Goal: Book appointment/travel/reservation

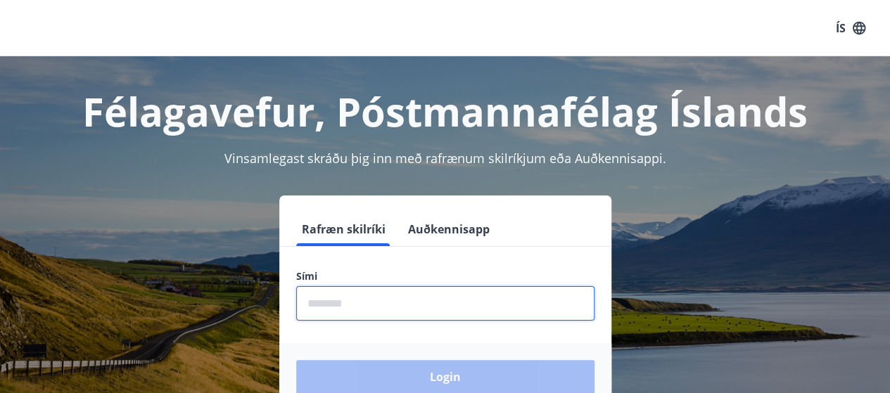
click at [353, 306] on input "phone" at bounding box center [445, 303] width 298 height 34
type input "********"
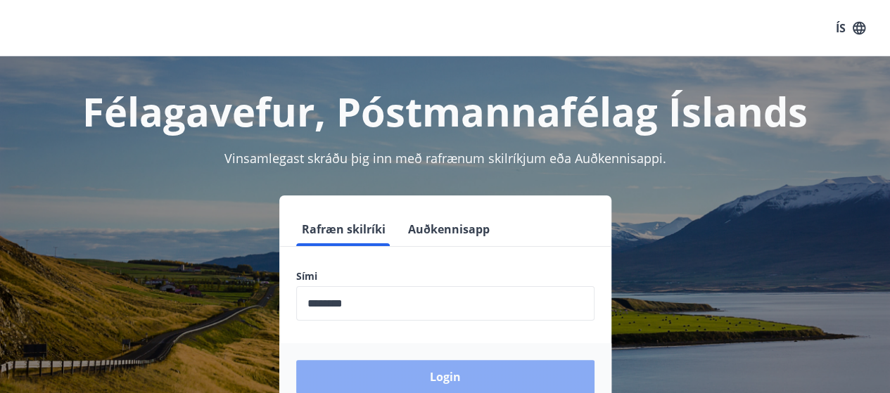
click at [397, 369] on button "Login" at bounding box center [445, 377] width 298 height 34
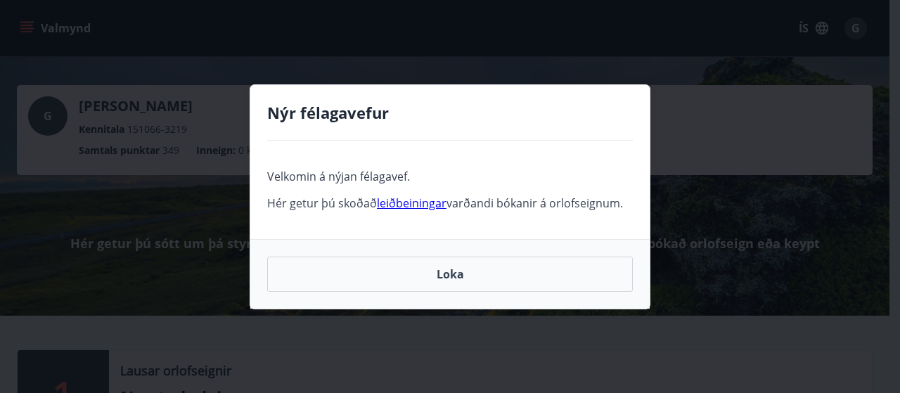
click at [423, 200] on link "leiðbeiningar" at bounding box center [412, 203] width 70 height 15
click at [434, 276] on button "Loka" at bounding box center [450, 274] width 366 height 35
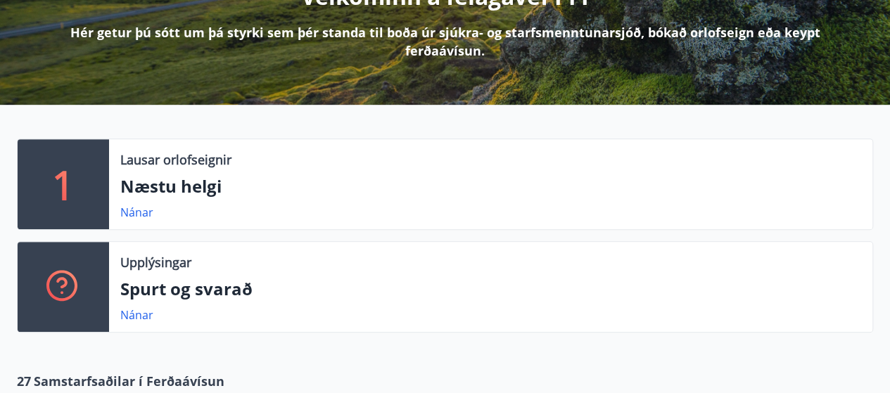
scroll to position [220, 0]
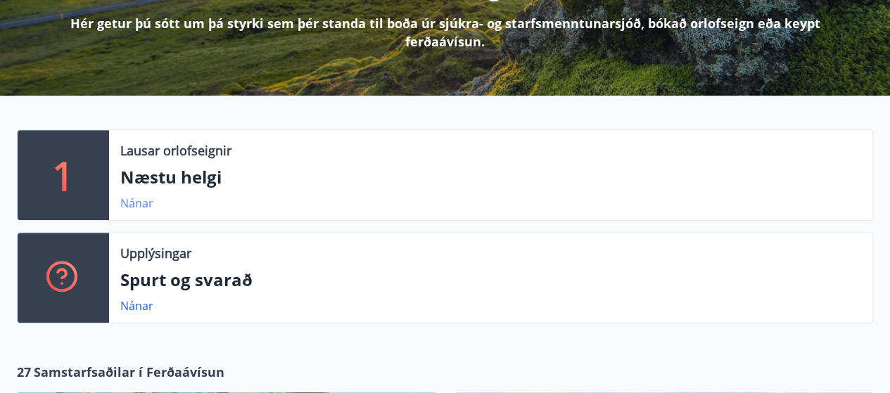
click at [141, 200] on link "Nánar" at bounding box center [136, 203] width 33 height 15
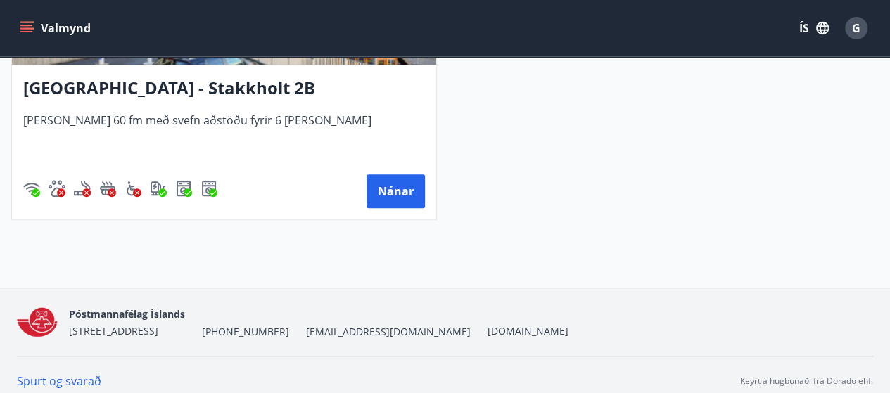
scroll to position [489, 0]
click at [395, 193] on button "Nánar" at bounding box center [396, 192] width 58 height 34
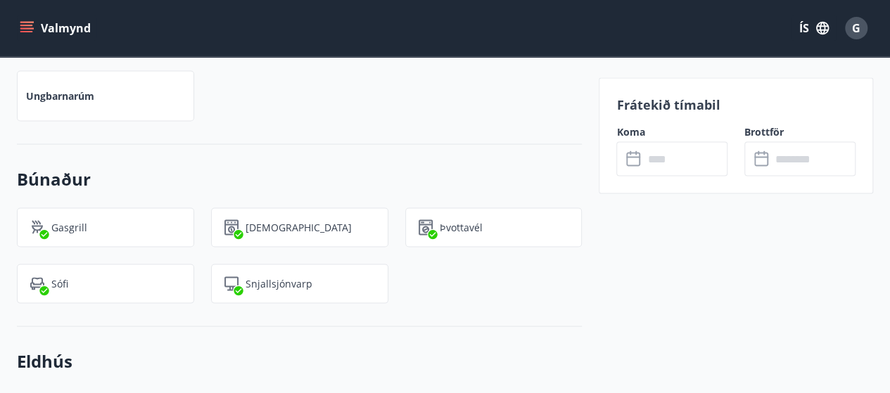
scroll to position [1321, 0]
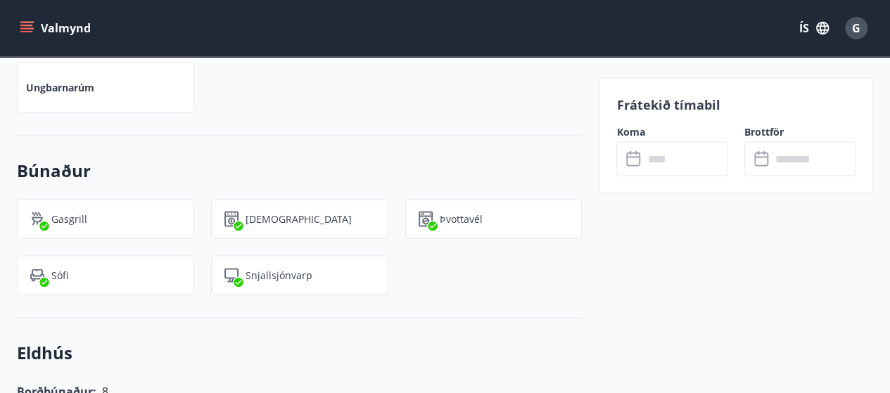
drag, startPoint x: 882, startPoint y: 186, endPoint x: 875, endPoint y: 205, distance: 19.6
click at [875, 205] on div "+2 Myndir Upplýsingar Stakkholt 2B í Reykjavík íbúð 101. Íbúðin er í nýlegu lyf…" at bounding box center [445, 346] width 890 height 2490
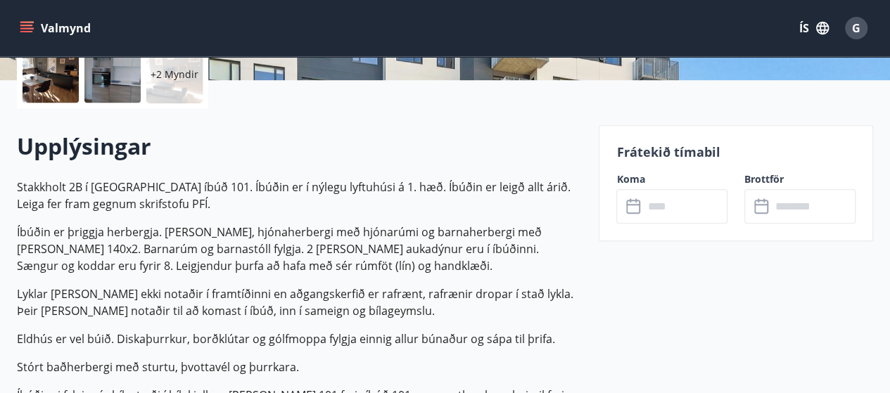
scroll to position [0, 0]
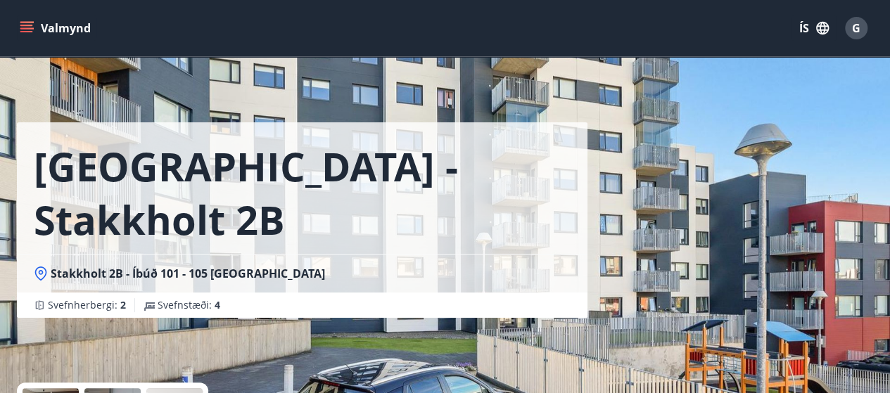
click at [32, 29] on icon "menu" at bounding box center [27, 28] width 14 height 14
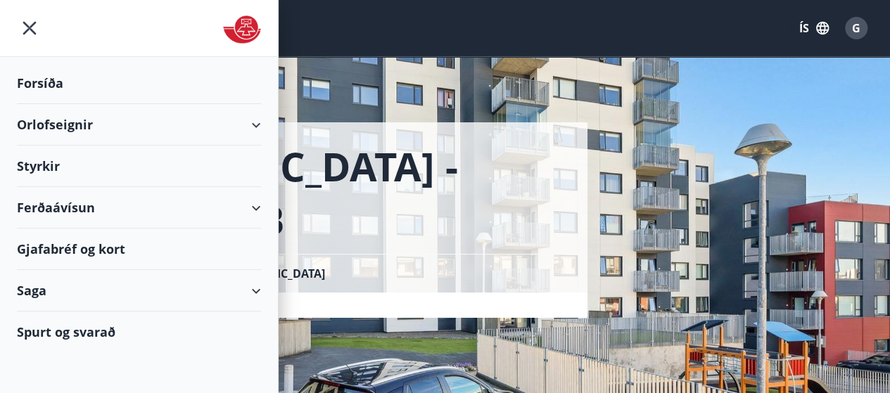
click at [261, 120] on icon at bounding box center [256, 125] width 17 height 17
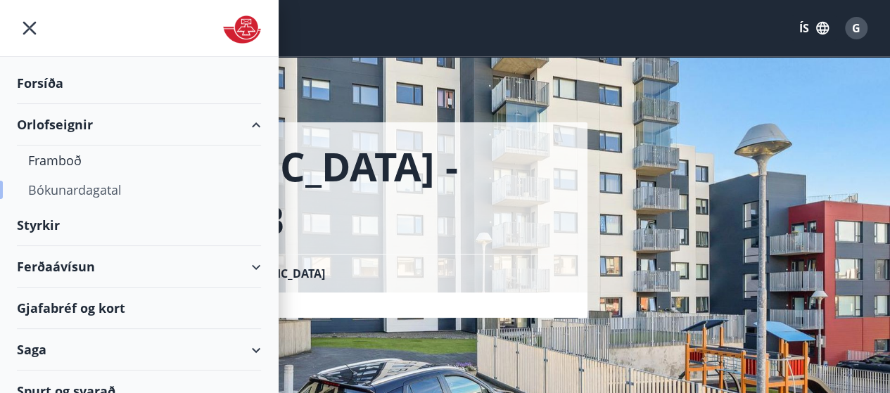
click at [59, 193] on div "Bókunardagatal" at bounding box center [139, 190] width 222 height 30
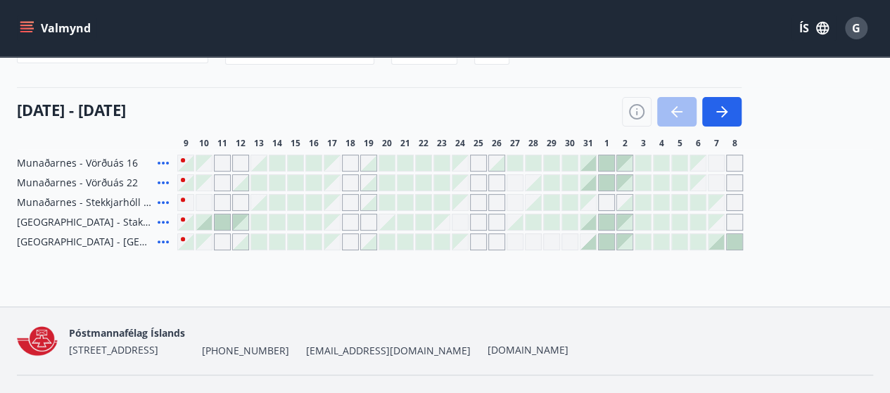
scroll to position [137, 0]
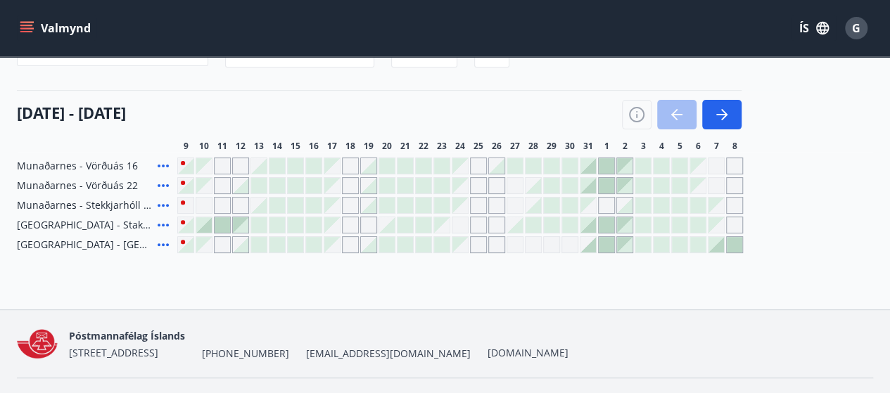
click at [480, 206] on div "Gráir dagar eru ekki bókanlegir" at bounding box center [478, 205] width 17 height 17
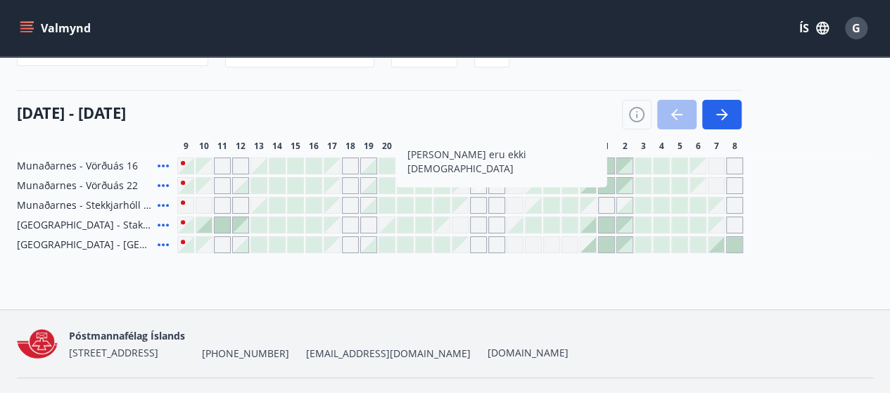
click at [480, 206] on div "Gráir dagar eru ekki bókanlegir" at bounding box center [478, 205] width 17 height 17
click at [461, 210] on div "Gráir dagar eru ekki bókanlegir" at bounding box center [459, 205] width 15 height 15
click at [438, 201] on div at bounding box center [441, 205] width 15 height 15
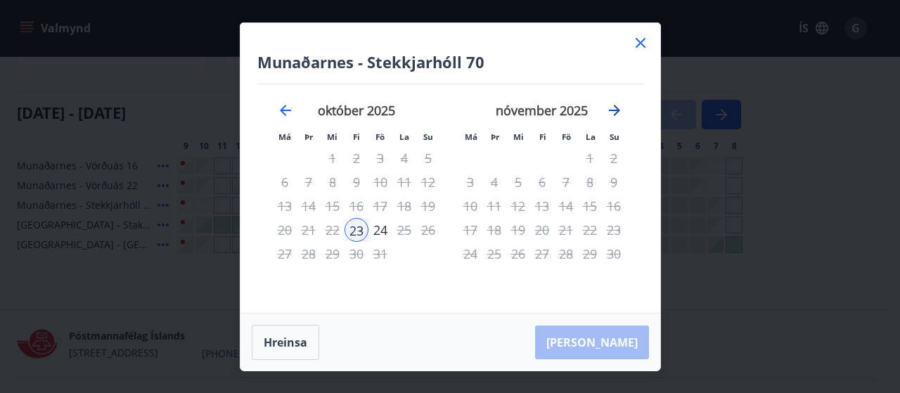
click at [617, 110] on icon "Move forward to switch to the next month." at bounding box center [614, 110] width 17 height 17
click at [618, 109] on icon "Move forward to switch to the next month." at bounding box center [614, 110] width 11 height 11
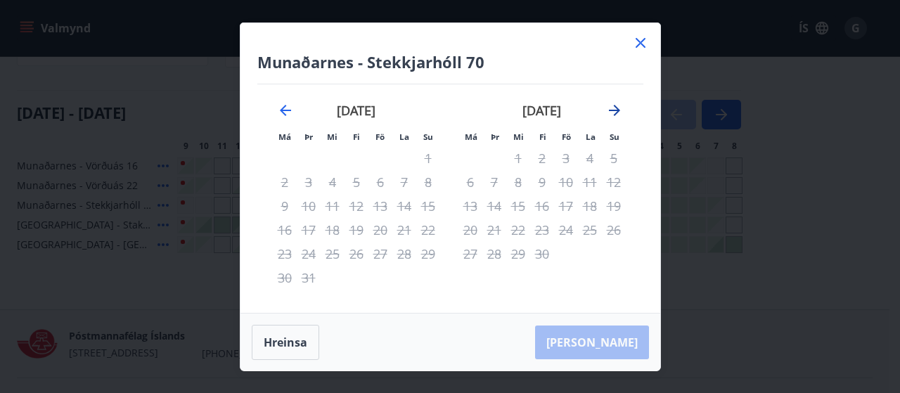
click at [618, 109] on icon "Move forward to switch to the next month." at bounding box center [614, 110] width 11 height 11
click at [279, 111] on icon "Move backward to switch to the previous month." at bounding box center [285, 110] width 17 height 17
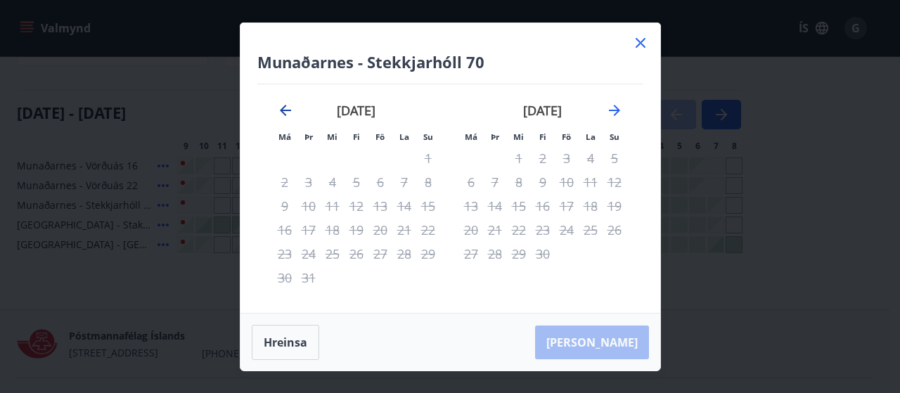
click at [279, 111] on icon "Move backward to switch to the previous month." at bounding box center [285, 110] width 17 height 17
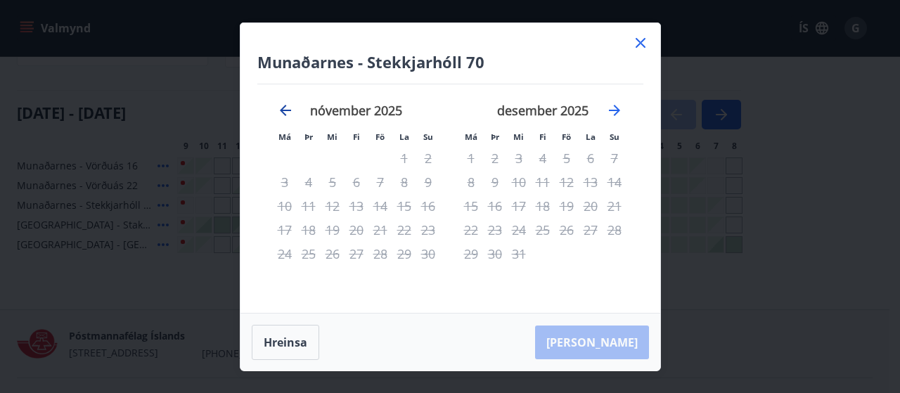
click at [279, 111] on icon "Move backward to switch to the previous month." at bounding box center [285, 110] width 17 height 17
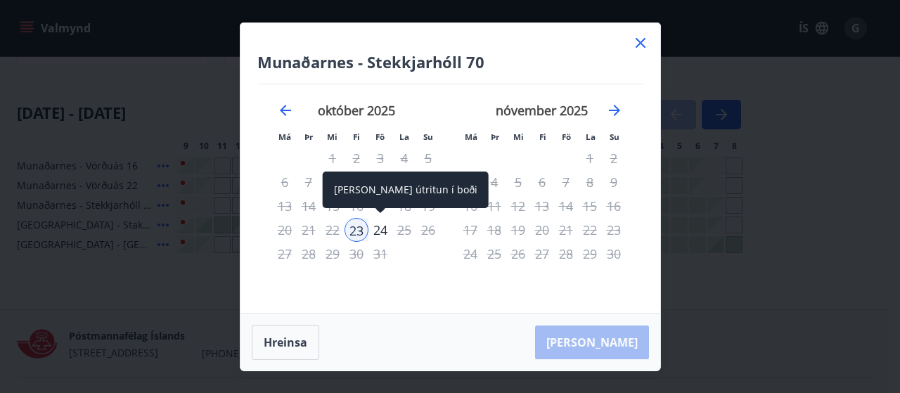
click at [376, 230] on div "24" at bounding box center [381, 230] width 24 height 24
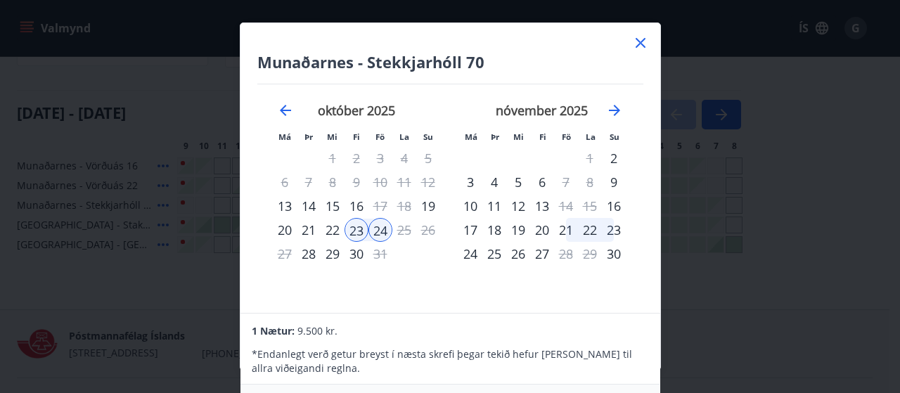
click at [567, 229] on div "21" at bounding box center [566, 230] width 24 height 24
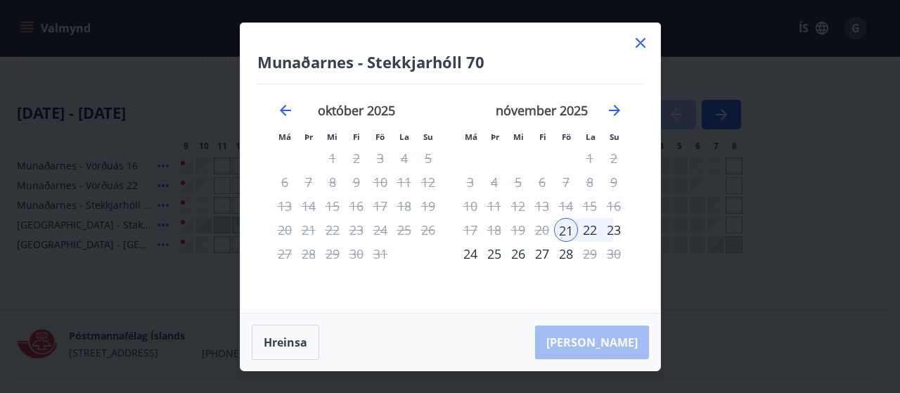
click at [619, 229] on div "23" at bounding box center [614, 230] width 24 height 24
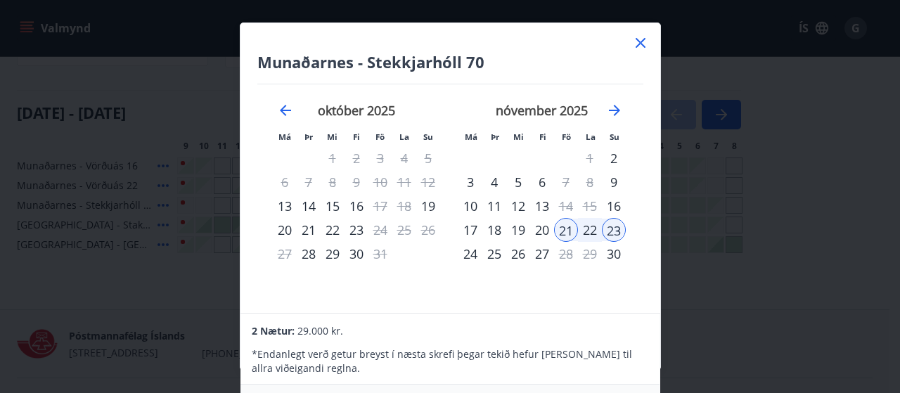
click at [619, 229] on div "23" at bounding box center [614, 230] width 24 height 24
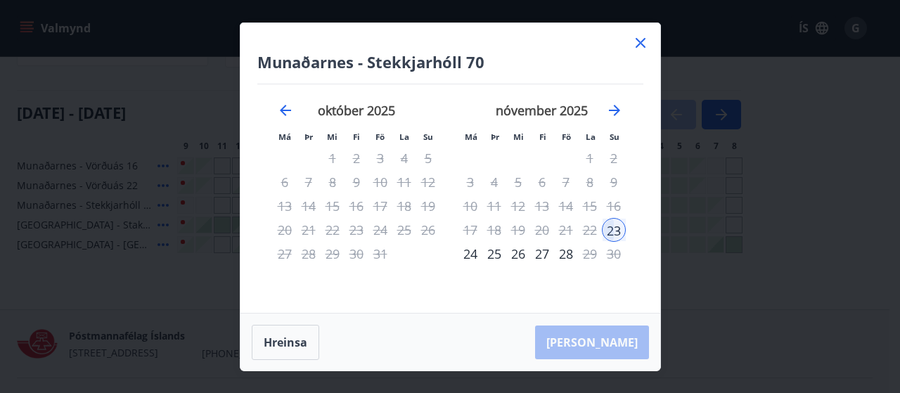
click at [566, 229] on div "21" at bounding box center [566, 230] width 24 height 24
click at [602, 338] on div "Hreinsa Taka Frá" at bounding box center [451, 343] width 420 height 58
click at [281, 102] on icon "Move backward to switch to the previous month." at bounding box center [285, 110] width 17 height 17
click at [616, 106] on icon "Move forward to switch to the next month." at bounding box center [614, 110] width 17 height 17
click at [476, 250] on div "24" at bounding box center [471, 254] width 24 height 24
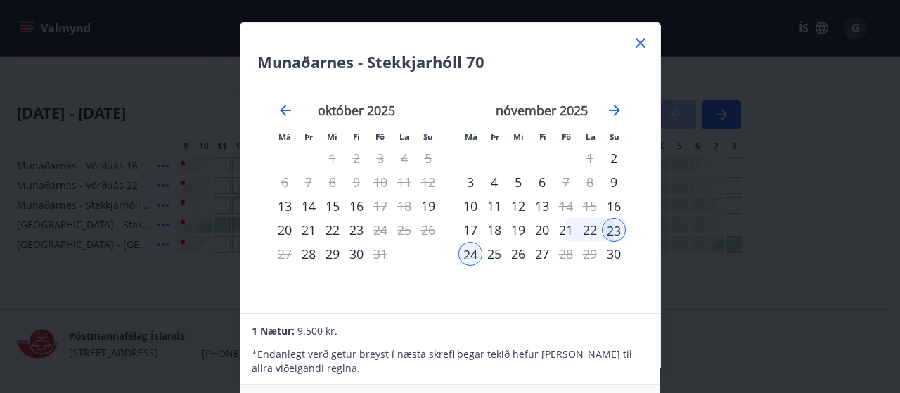
click at [617, 229] on div "23" at bounding box center [614, 230] width 24 height 24
click at [643, 38] on icon at bounding box center [640, 42] width 17 height 17
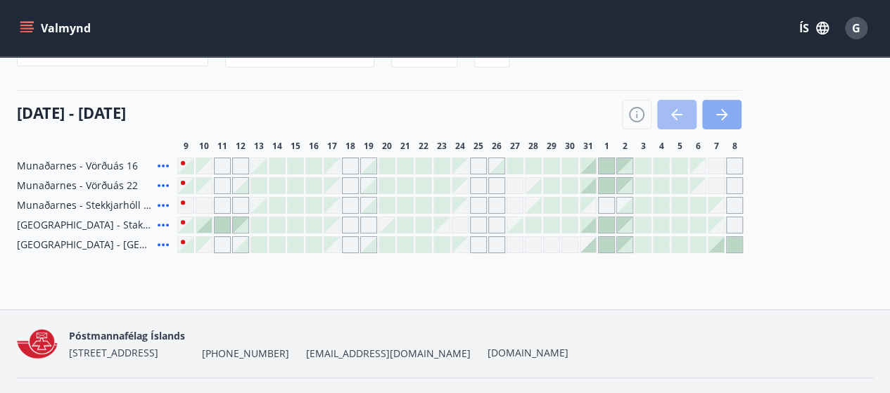
click at [722, 119] on icon "button" at bounding box center [724, 114] width 6 height 11
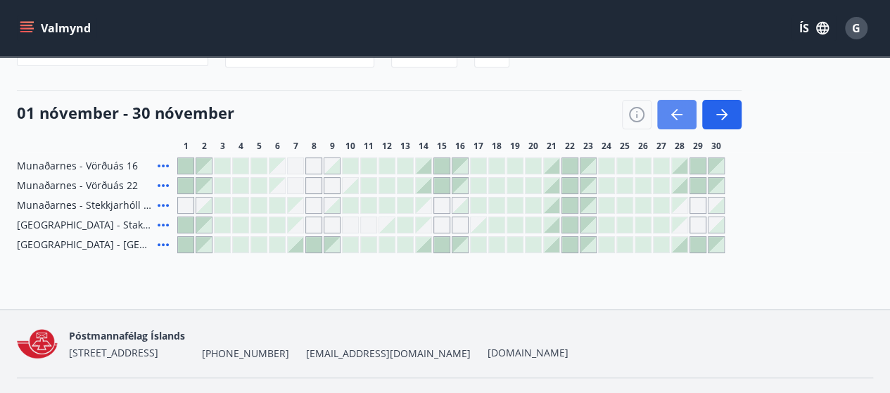
click at [657, 119] on button "button" at bounding box center [676, 115] width 39 height 30
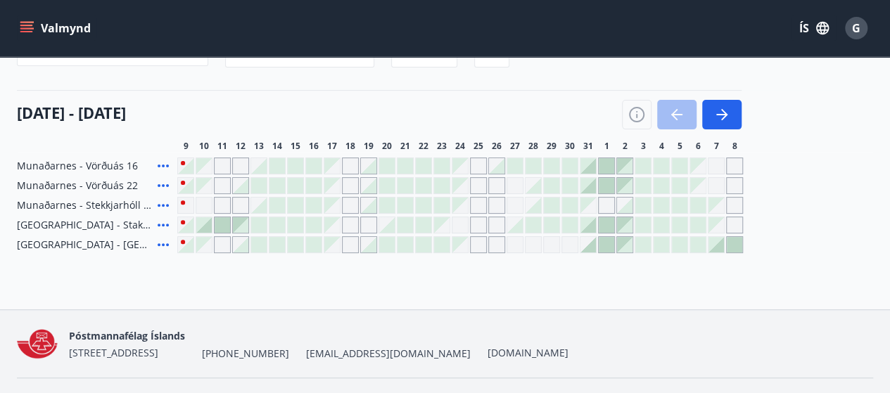
click at [594, 204] on div "Gráir dagar eru ekki bókanlegir" at bounding box center [587, 205] width 15 height 15
